Goal: Information Seeking & Learning: Understand process/instructions

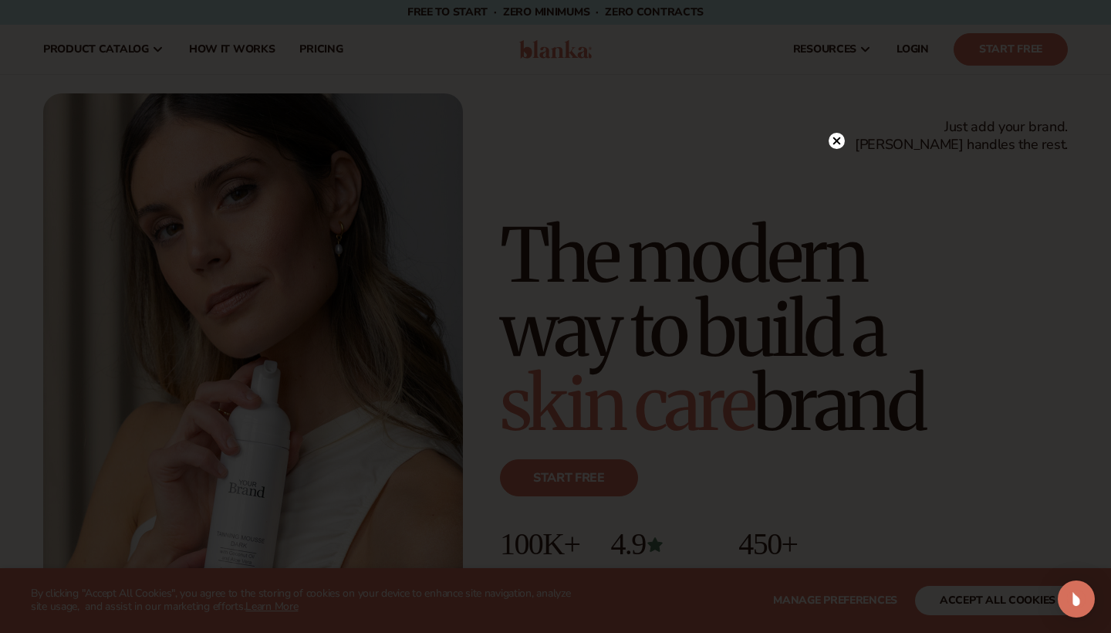
click at [835, 140] on icon at bounding box center [837, 141] width 8 height 8
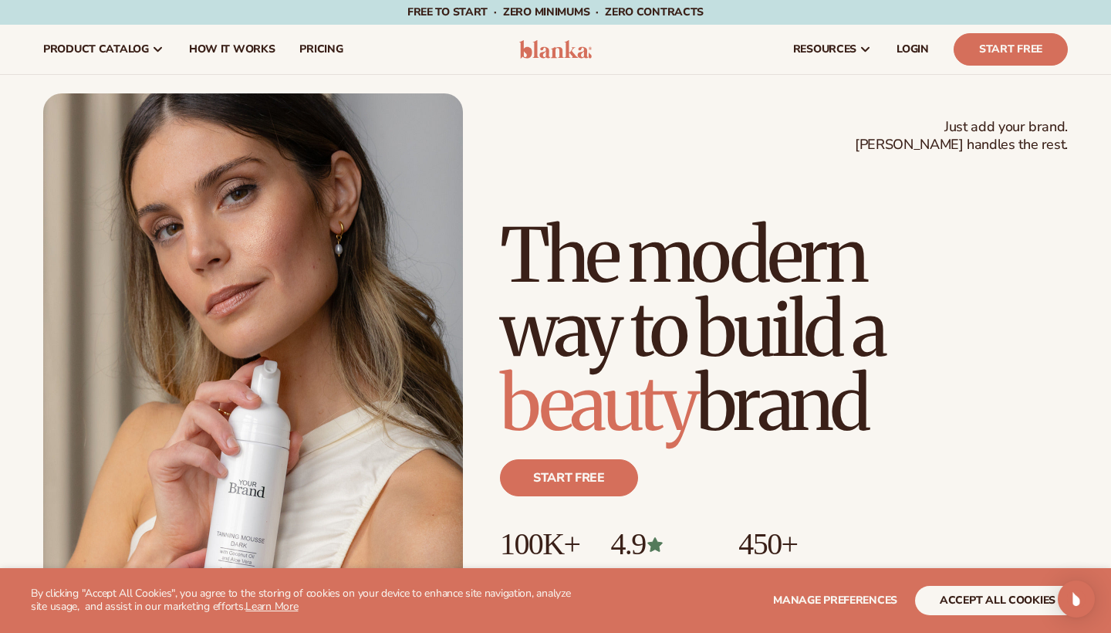
click at [961, 597] on button "accept all cookies" at bounding box center [997, 600] width 165 height 29
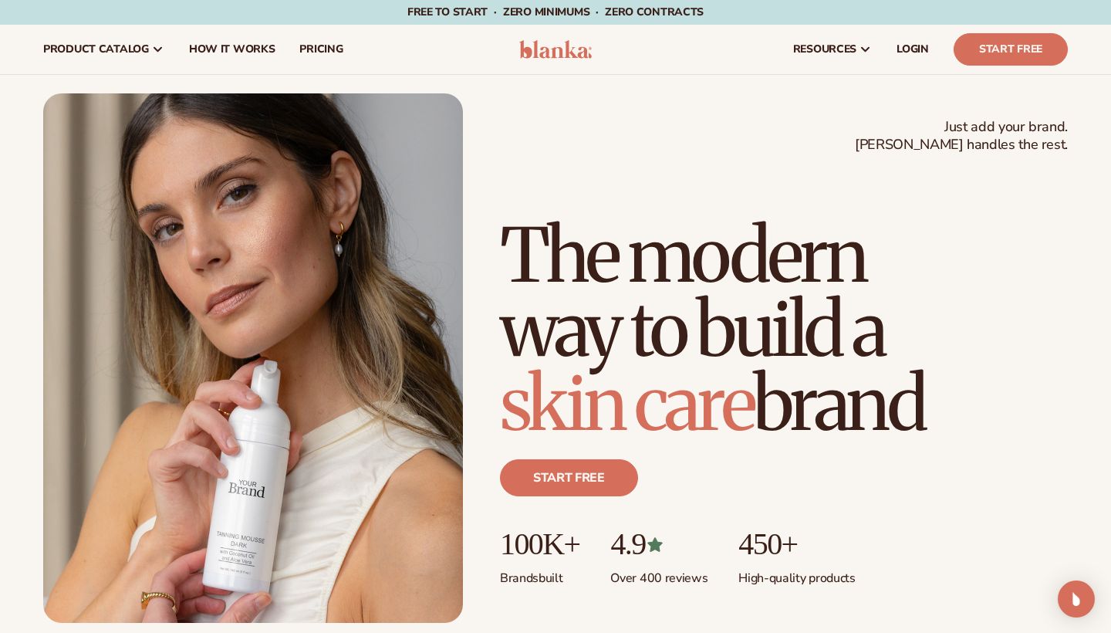
click at [1000, 279] on h1 "The modern way to build a skin care brand" at bounding box center [784, 329] width 568 height 222
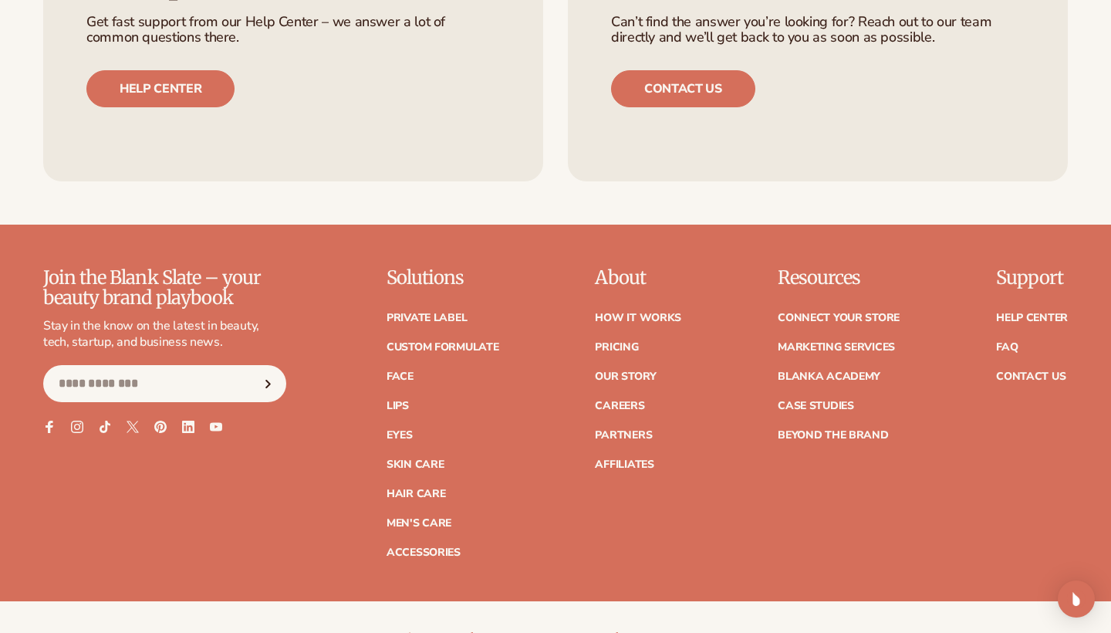
scroll to position [5972, 0]
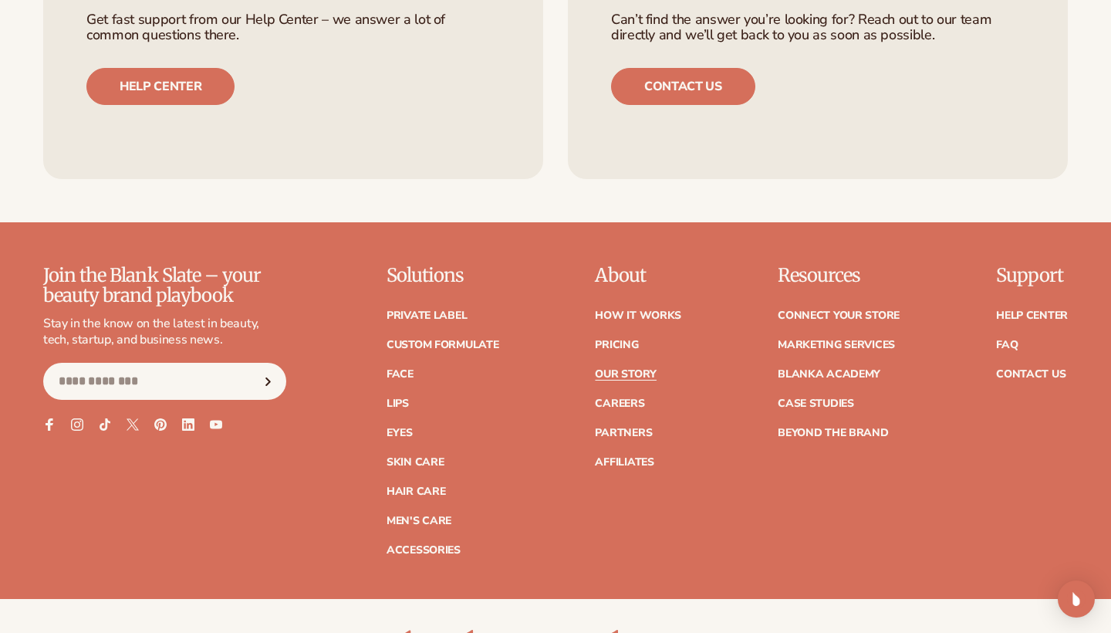
click at [626, 369] on link "Our Story" at bounding box center [625, 374] width 61 height 11
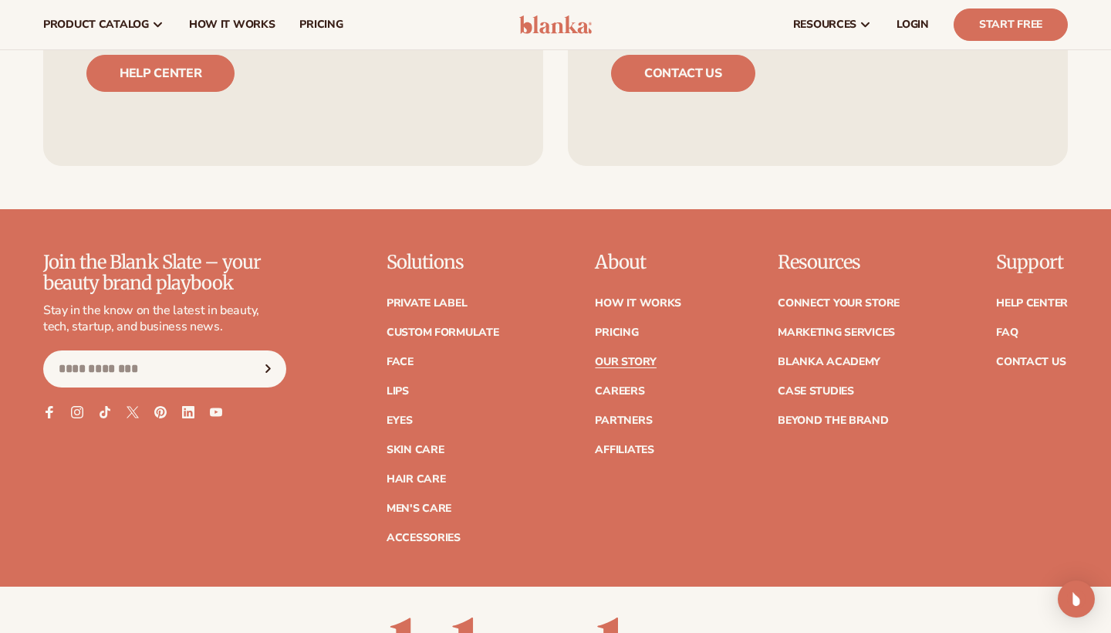
scroll to position [3975, 0]
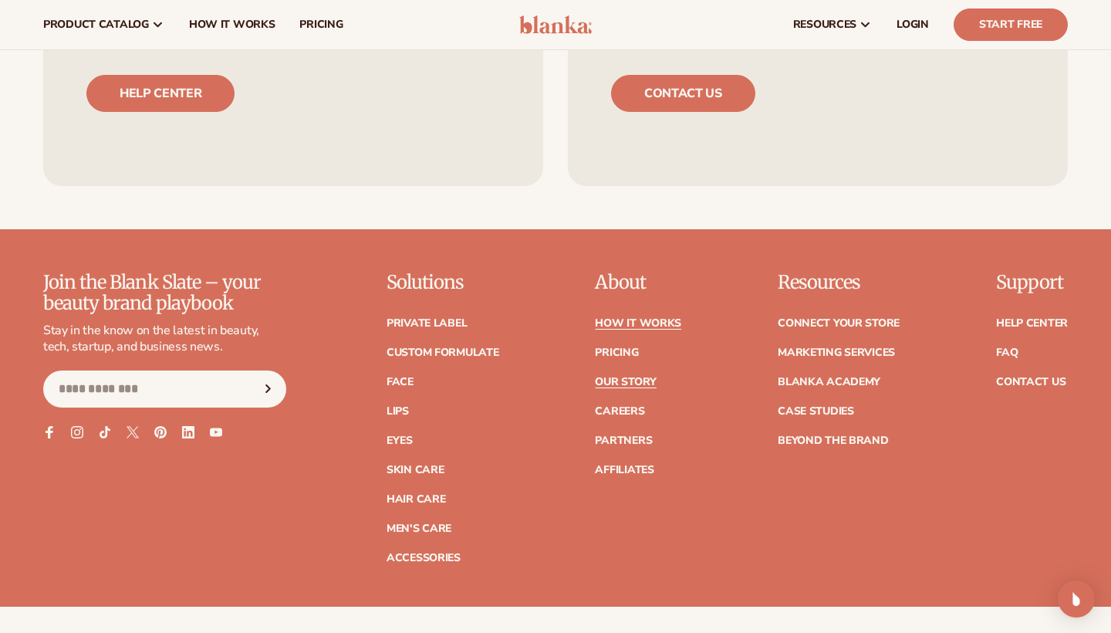
click at [606, 318] on link "How It Works" at bounding box center [638, 323] width 86 height 11
